Goal: Information Seeking & Learning: Learn about a topic

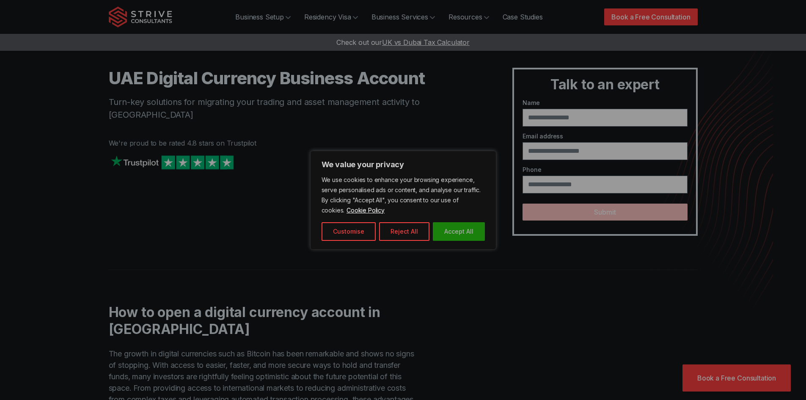
click at [460, 235] on button "Accept All" at bounding box center [459, 231] width 52 height 19
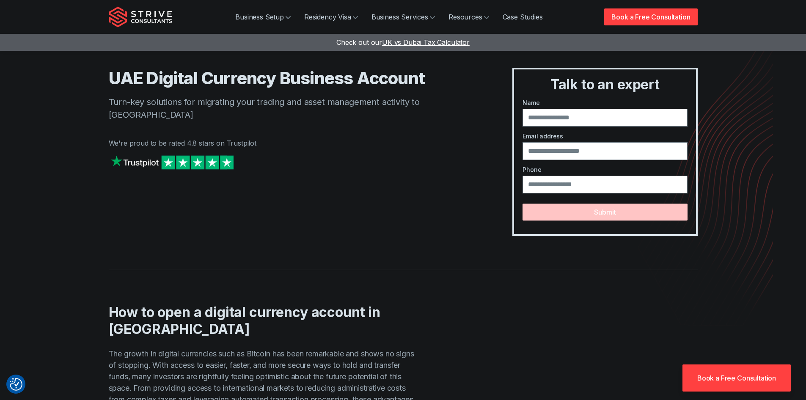
click at [254, 100] on p "Turn-key solutions for migrating your trading and asset management activity to …" at bounding box center [294, 108] width 370 height 25
drag, startPoint x: 254, startPoint y: 100, endPoint x: 378, endPoint y: 107, distance: 124.5
click at [381, 105] on p "Turn-key solutions for migrating your trading and asset management activity to …" at bounding box center [294, 108] width 370 height 25
click at [101, 101] on div "UAE Digital Currency Business Account Turn-key solutions for migrating your tra…" at bounding box center [403, 118] width 609 height 236
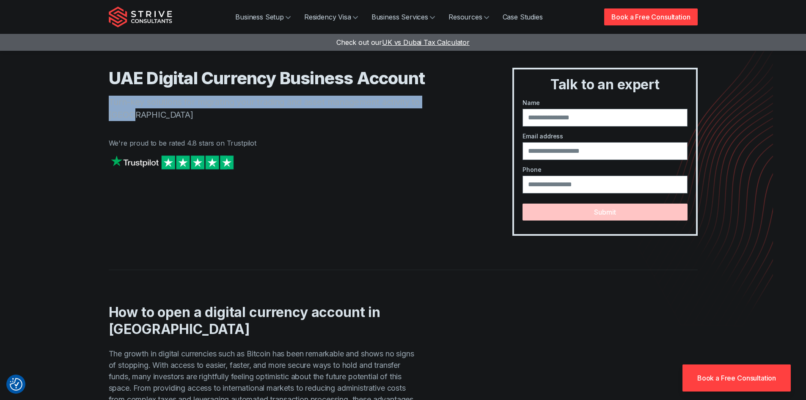
drag, startPoint x: 101, startPoint y: 101, endPoint x: 439, endPoint y: 104, distance: 337.9
click at [439, 104] on div "UAE Digital Currency Business Account Turn-key solutions for migrating your tra…" at bounding box center [403, 118] width 609 height 236
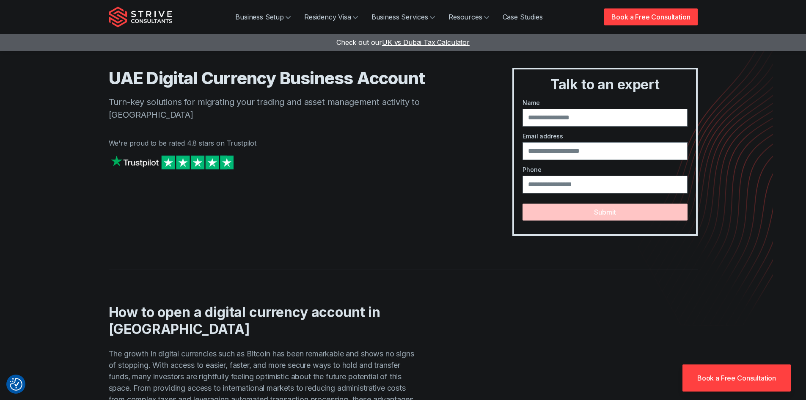
click at [440, 138] on p "We're proud to be rated 4.8 stars on Trustpilot" at bounding box center [294, 143] width 370 height 10
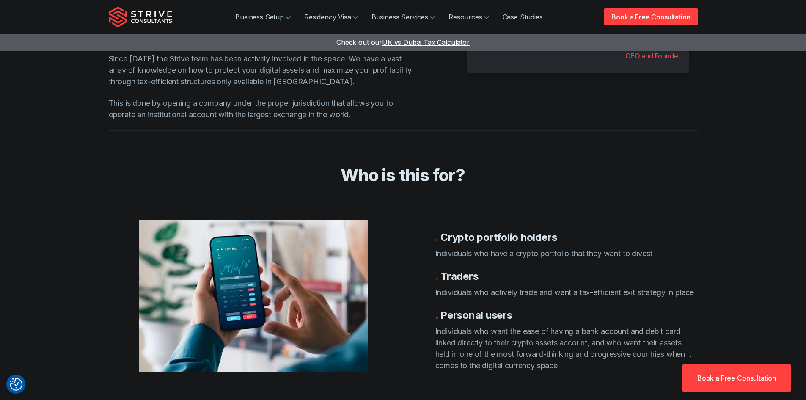
scroll to position [465, 0]
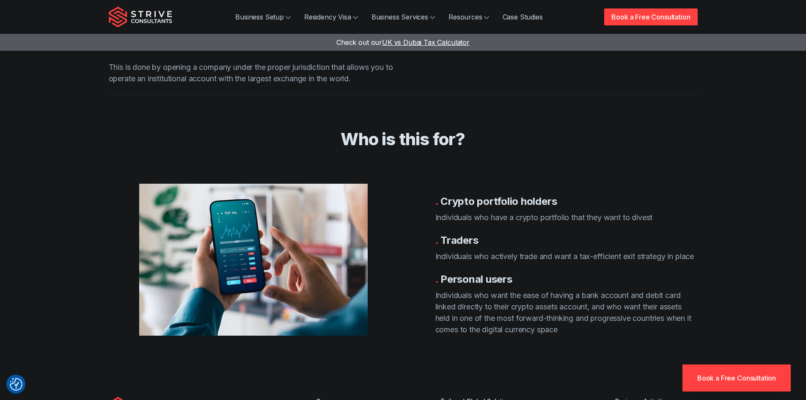
click at [453, 194] on h3 ". Crypto portfolio holders" at bounding box center [566, 201] width 262 height 14
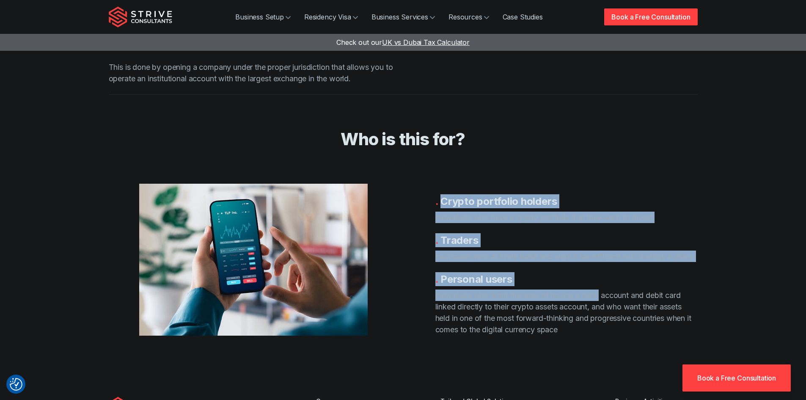
drag, startPoint x: 453, startPoint y: 187, endPoint x: 589, endPoint y: 293, distance: 172.9
click at [589, 293] on div ". Crypto portfolio holders Individuals who have a crypto portfolio that they wa…" at bounding box center [552, 264] width 289 height 141
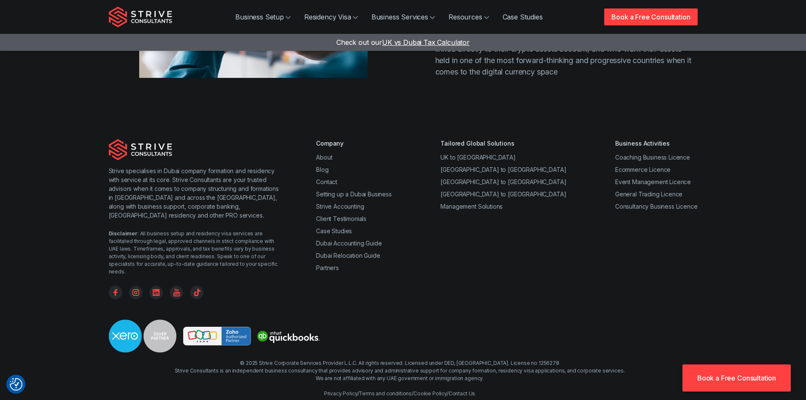
scroll to position [724, 0]
